Goal: Check status: Check status

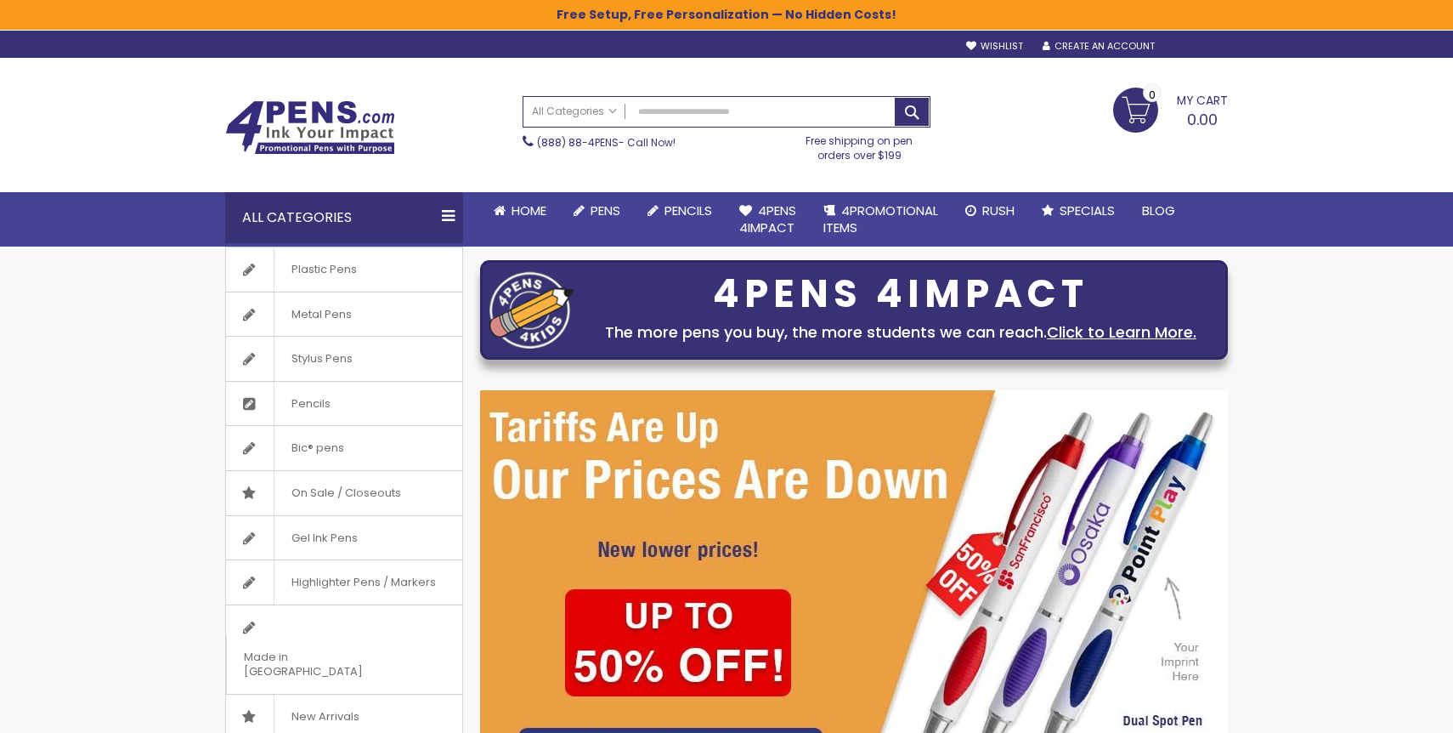
click at [1201, 45] on div "Sign In" at bounding box center [1200, 47] width 56 height 13
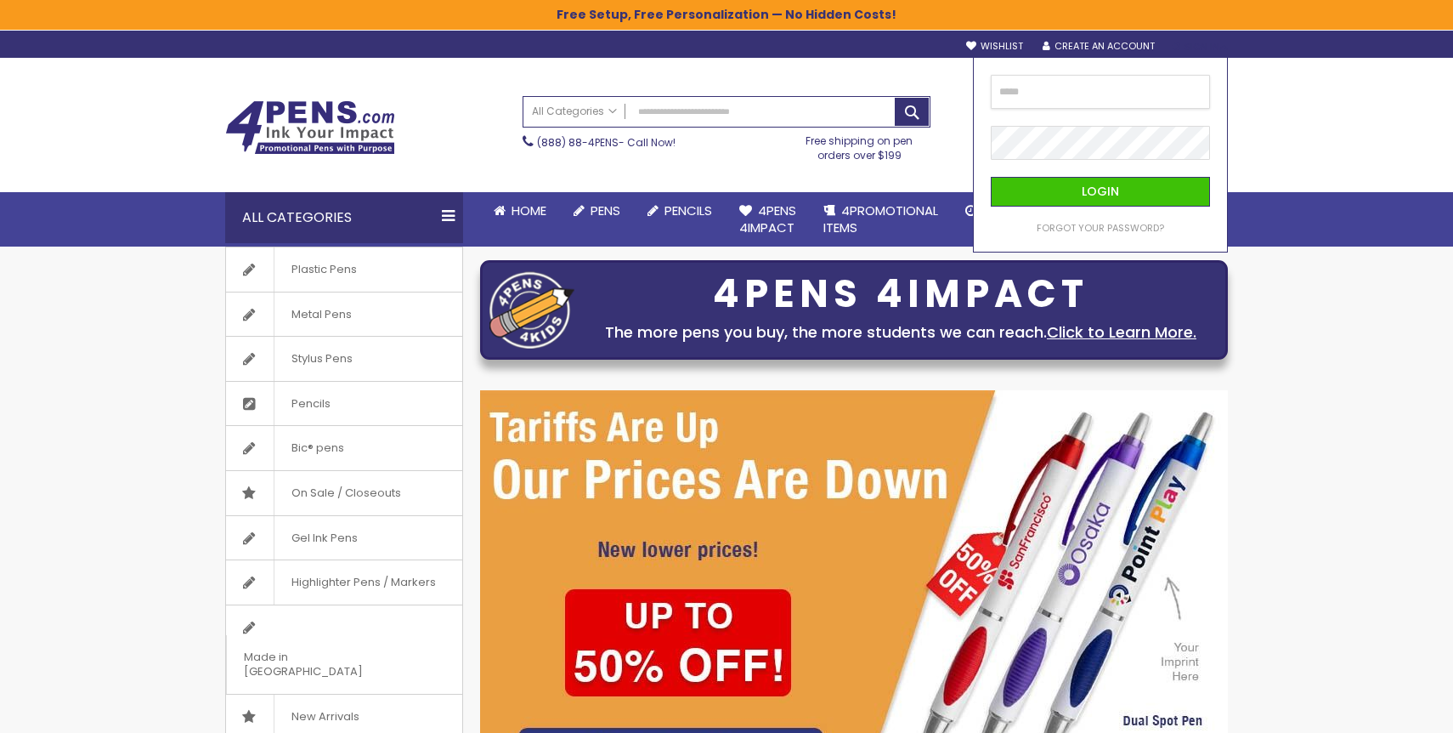
click at [1111, 89] on input "email" at bounding box center [1100, 92] width 219 height 34
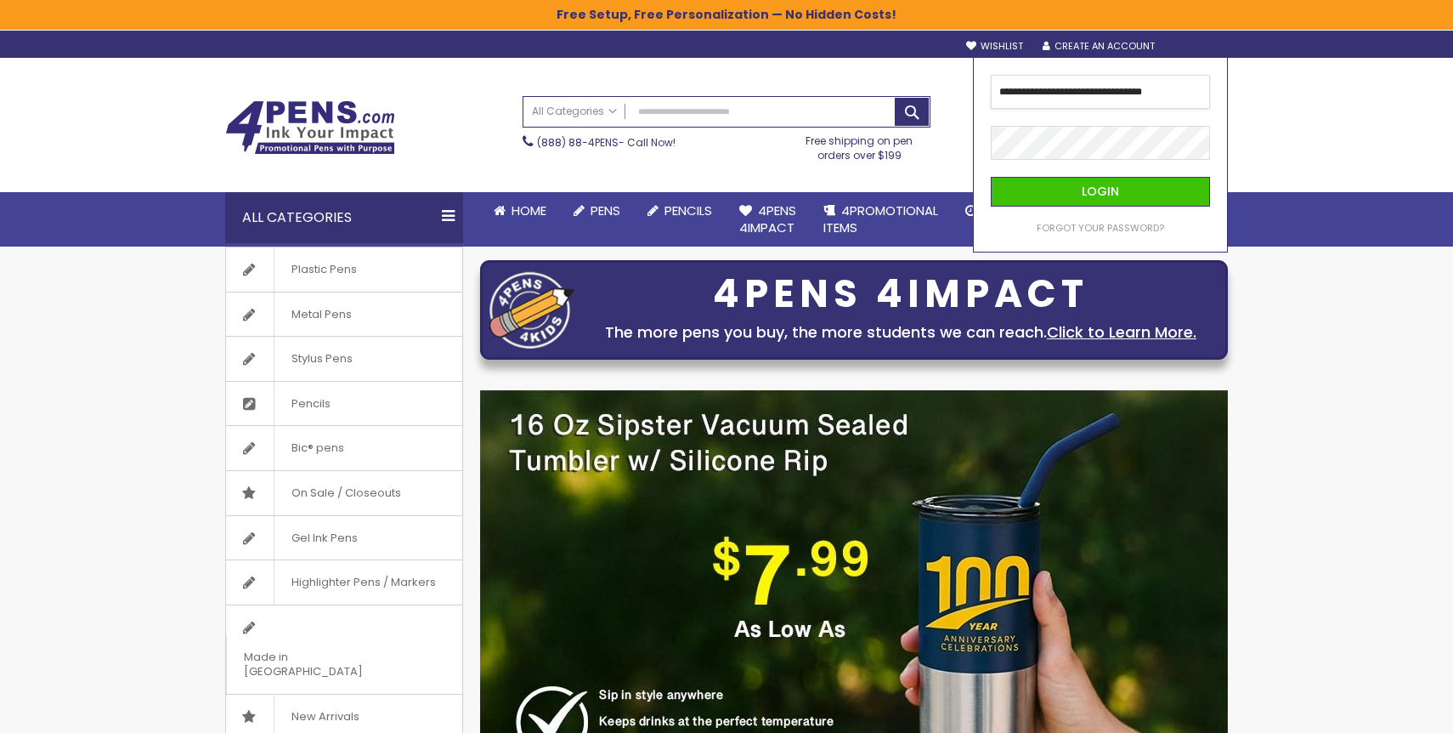
type input "**********"
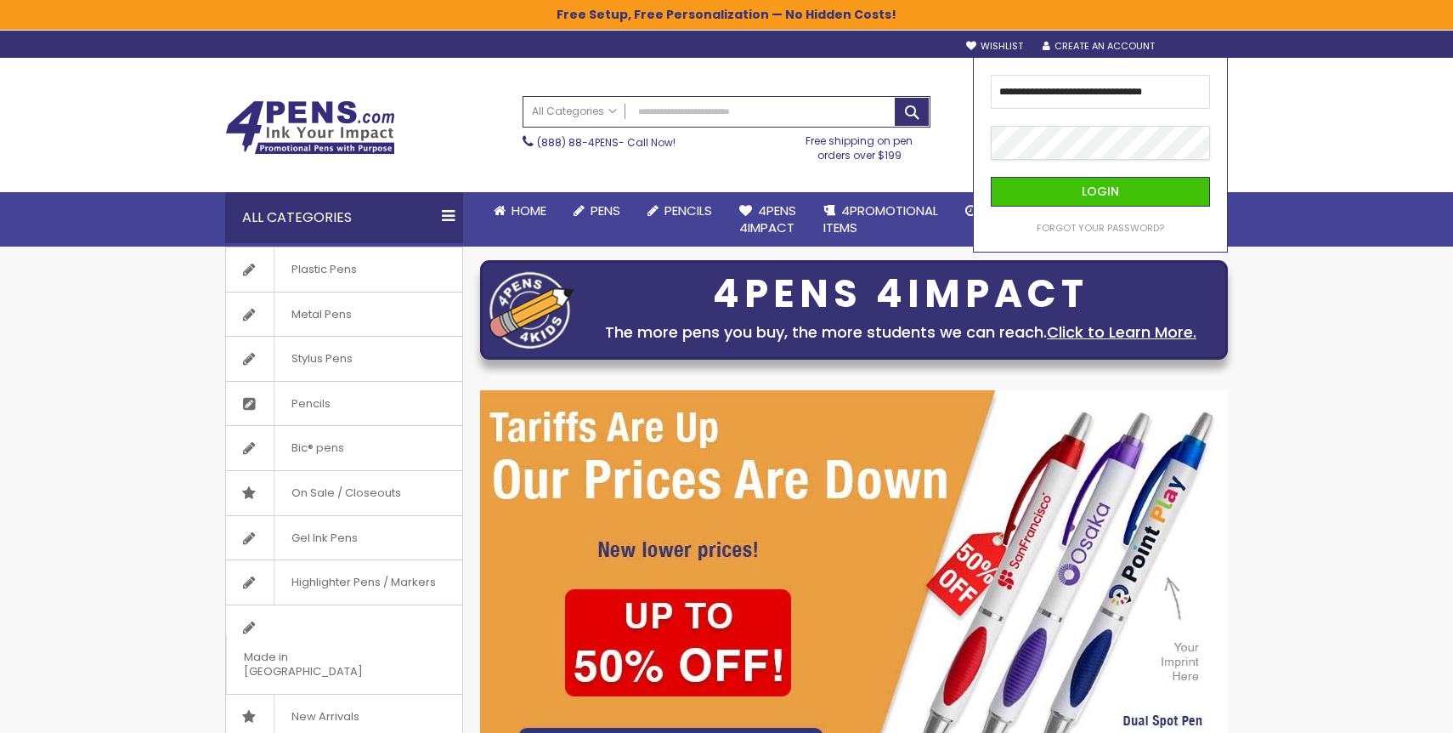
click at [991, 177] on button "Login" at bounding box center [1100, 192] width 219 height 30
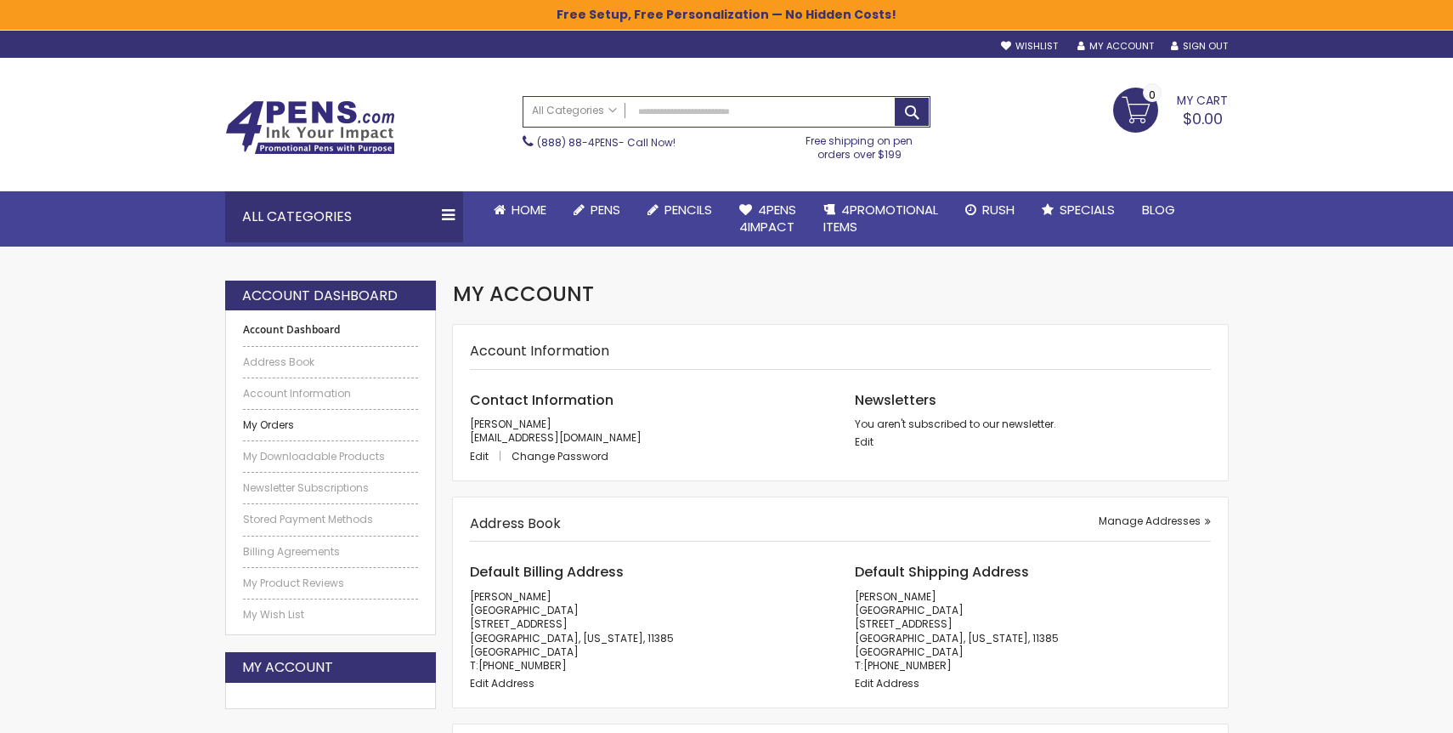
click at [269, 422] on link "My Orders" at bounding box center [330, 425] width 175 height 14
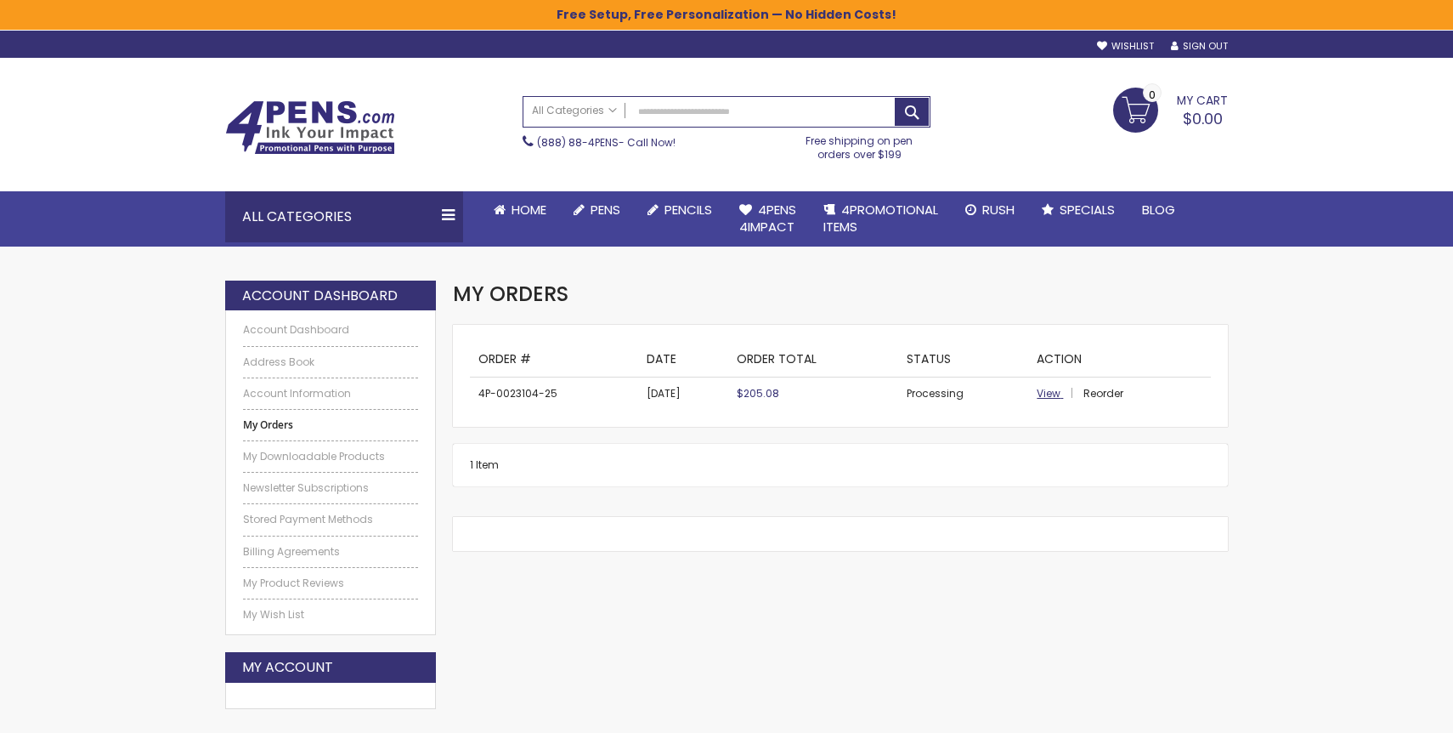
click at [1052, 393] on span "View" at bounding box center [1049, 393] width 24 height 14
